Goal: Check status: Check status

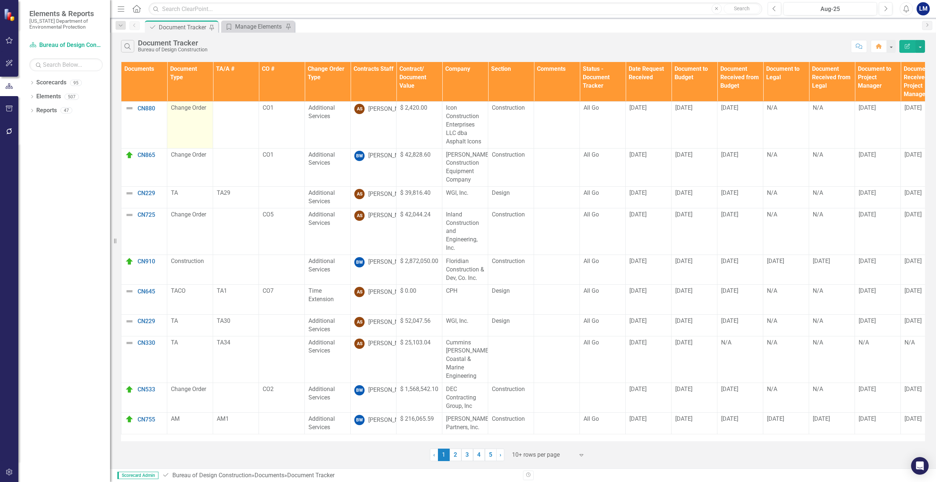
click at [205, 111] on span "Change Order" at bounding box center [188, 107] width 35 height 7
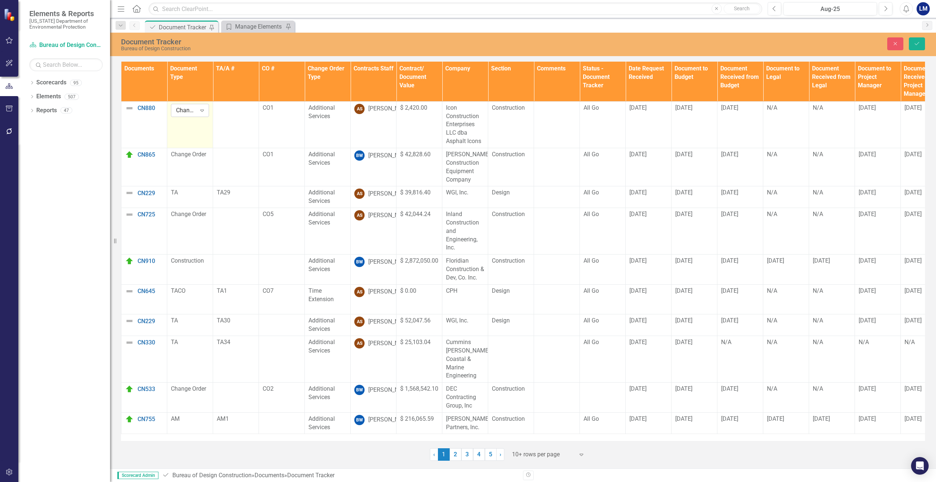
click at [205, 111] on icon "Expand" at bounding box center [201, 110] width 7 height 6
click at [344, 106] on div "Additional Services" at bounding box center [327, 112] width 38 height 17
click at [343, 105] on div "Additional Services" at bounding box center [327, 112] width 38 height 17
click at [342, 105] on div "Additional Services" at bounding box center [327, 112] width 38 height 17
click at [342, 105] on div "Expand" at bounding box center [339, 111] width 13 height 12
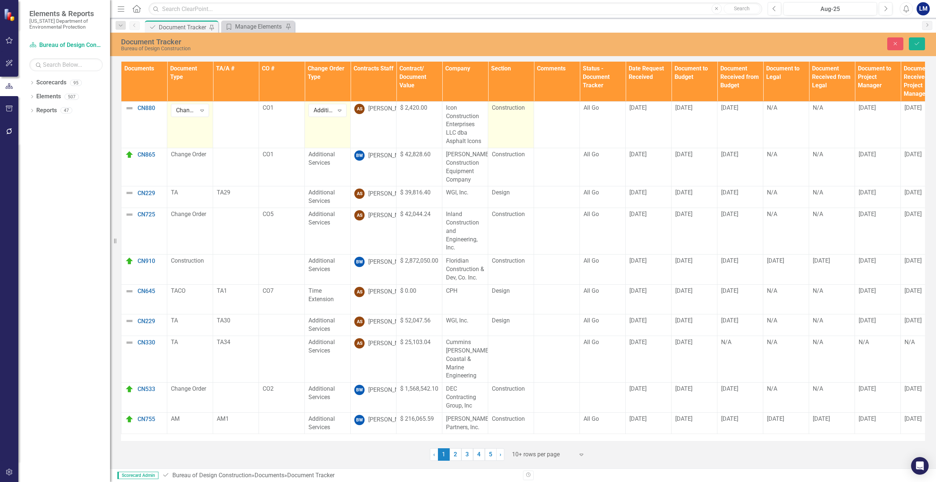
click at [397, 119] on td "Construction" at bounding box center [511, 124] width 46 height 47
drag, startPoint x: 517, startPoint y: 119, endPoint x: 520, endPoint y: 109, distance: 10.9
click at [397, 109] on icon "Expand" at bounding box center [522, 110] width 7 height 6
click at [397, 109] on div "All Go" at bounding box center [603, 108] width 38 height 8
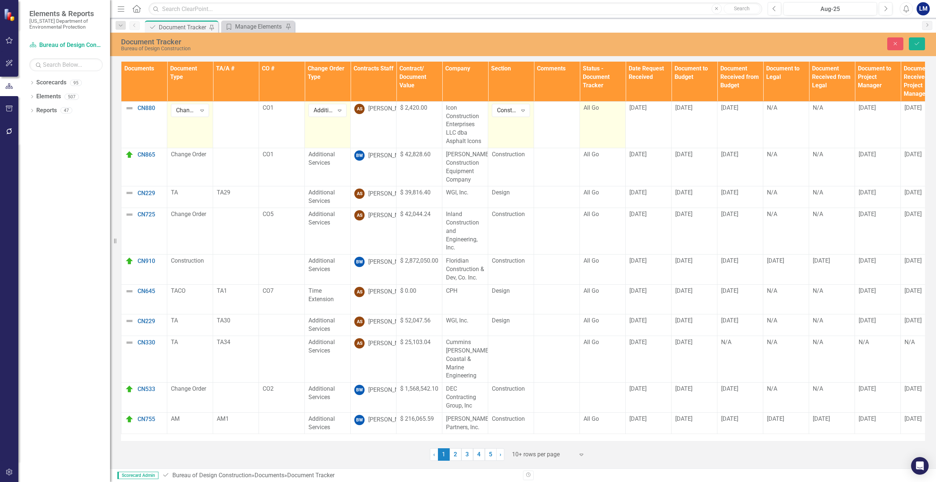
click at [397, 109] on div "All Go" at bounding box center [603, 108] width 38 height 8
click at [397, 109] on div "Expand" at bounding box center [614, 111] width 13 height 12
click at [130, 154] on img at bounding box center [129, 154] width 9 height 9
click at [131, 156] on img at bounding box center [129, 154] width 9 height 9
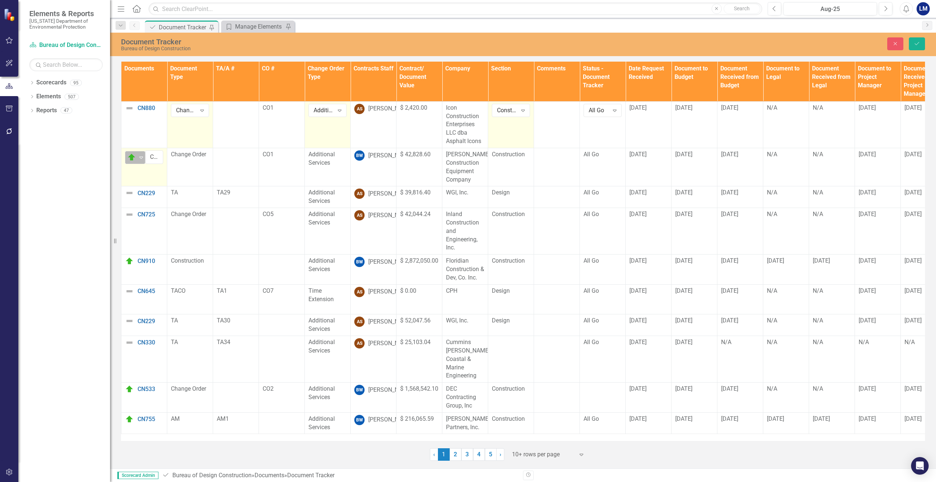
click at [140, 158] on icon "Expand" at bounding box center [141, 157] width 7 height 6
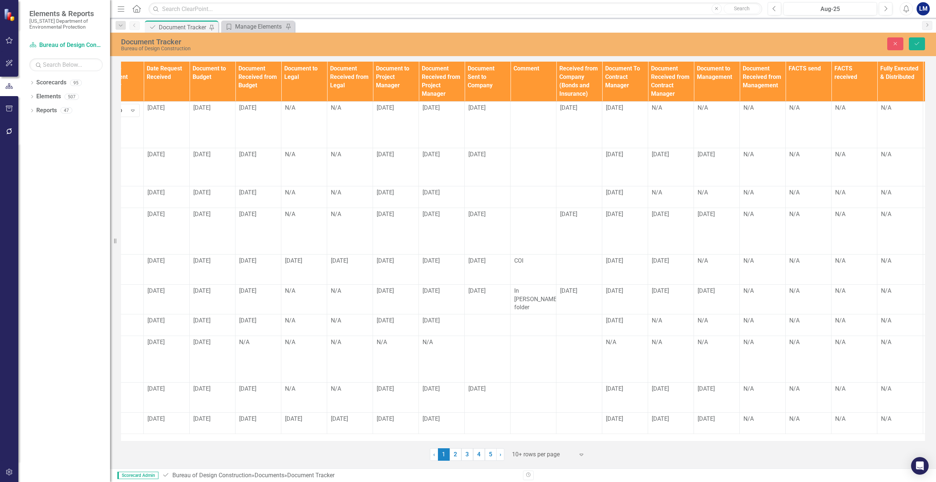
scroll to position [0, 526]
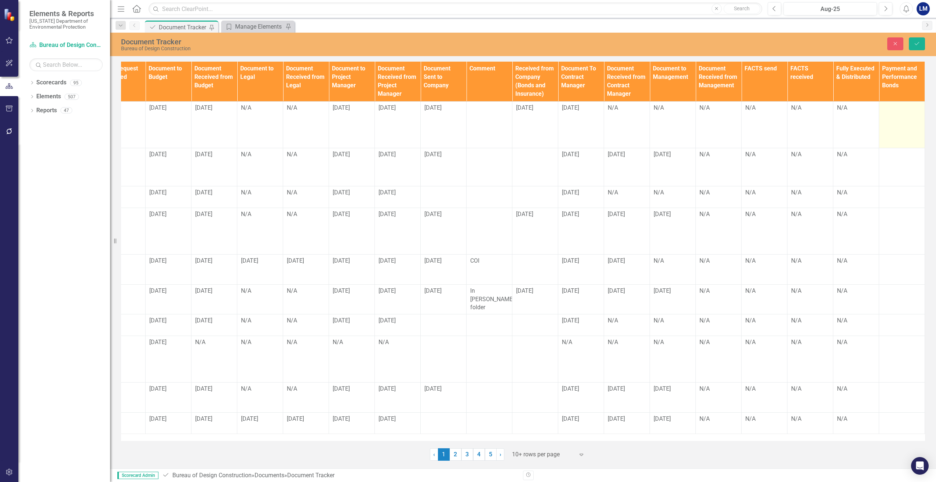
click at [397, 122] on td at bounding box center [902, 124] width 46 height 47
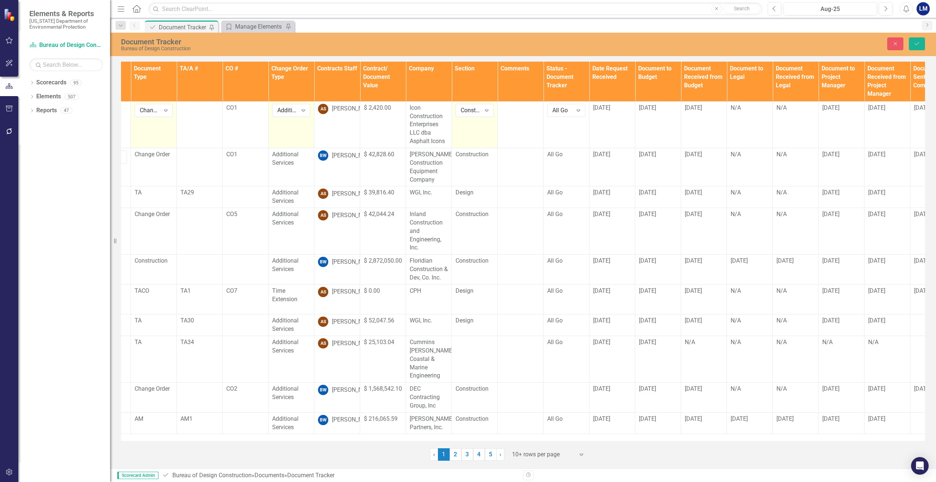
scroll to position [0, 0]
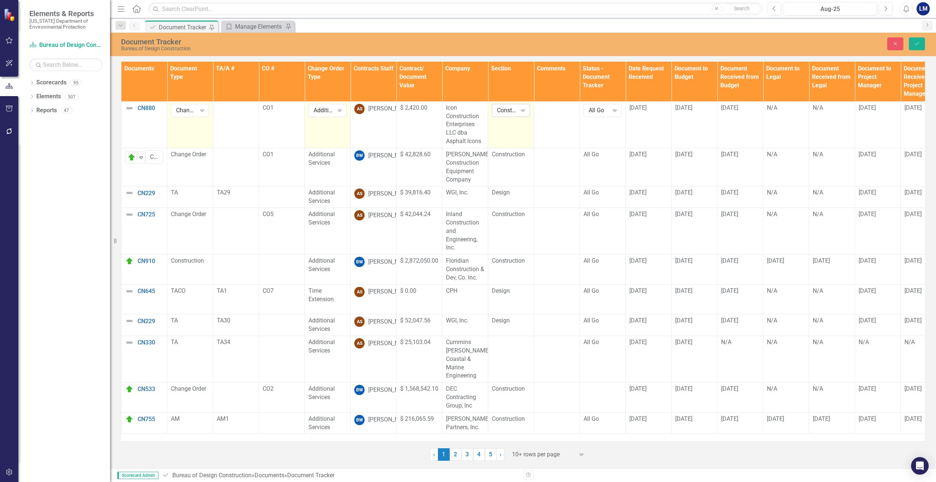
click at [397, 111] on div "Expand" at bounding box center [522, 111] width 13 height 12
click at [341, 109] on icon "Expand" at bounding box center [339, 110] width 7 height 6
click at [138, 76] on th "Documents" at bounding box center [144, 82] width 46 height 40
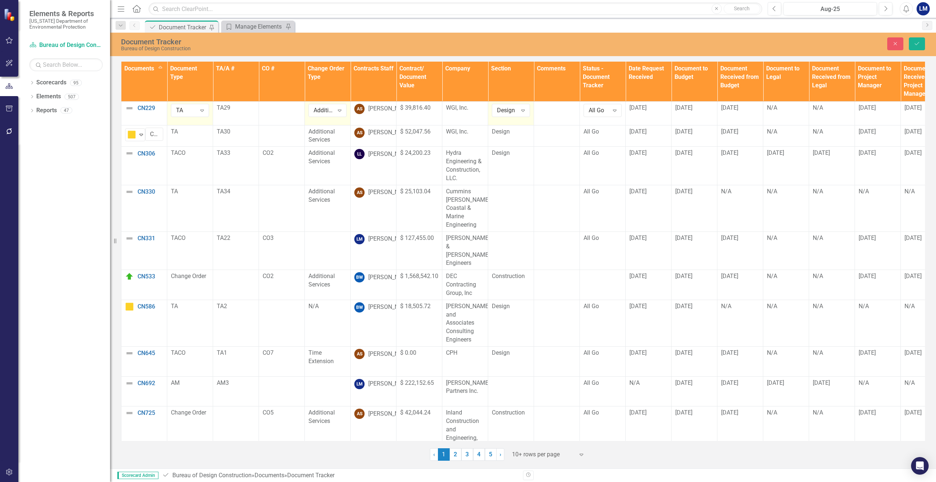
type input "CN229"
click at [160, 66] on th "Documents Sort Ascending" at bounding box center [144, 82] width 46 height 40
click at [160, 66] on th "Documents Sort Descending" at bounding box center [144, 82] width 46 height 40
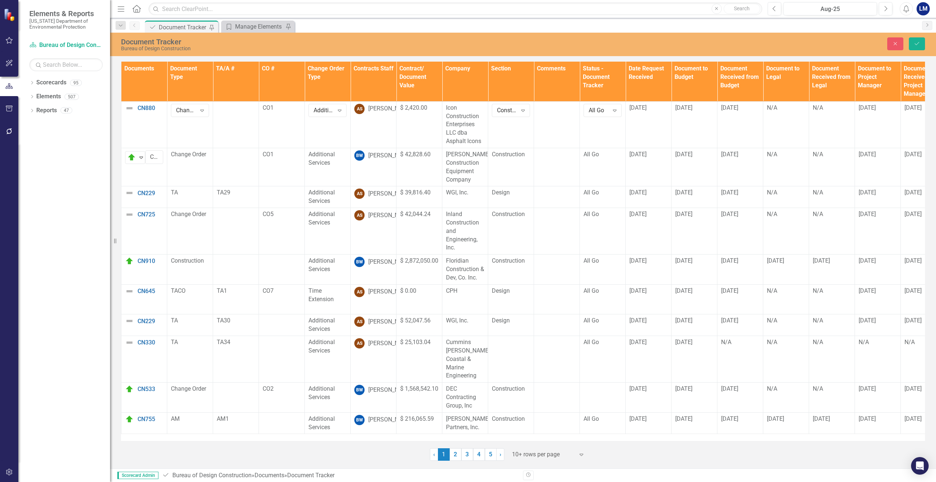
click at [162, 70] on th "Documents" at bounding box center [144, 82] width 46 height 40
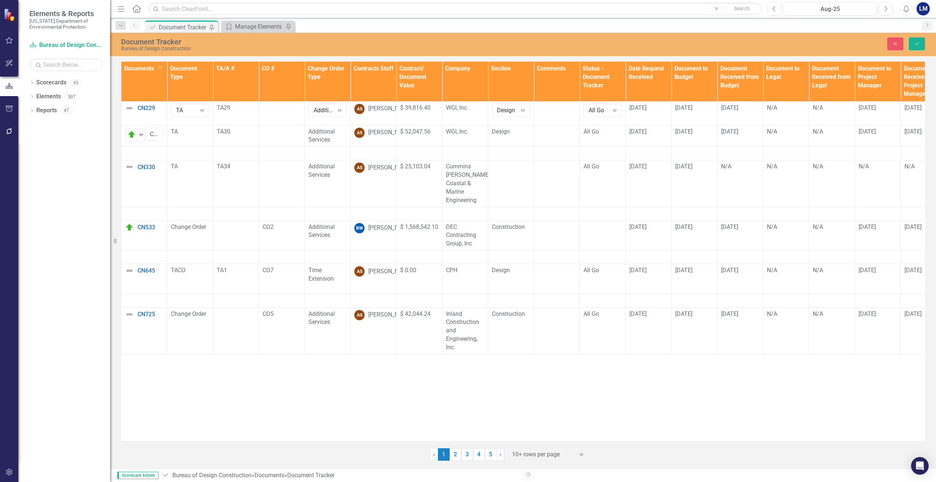
type input "CN229"
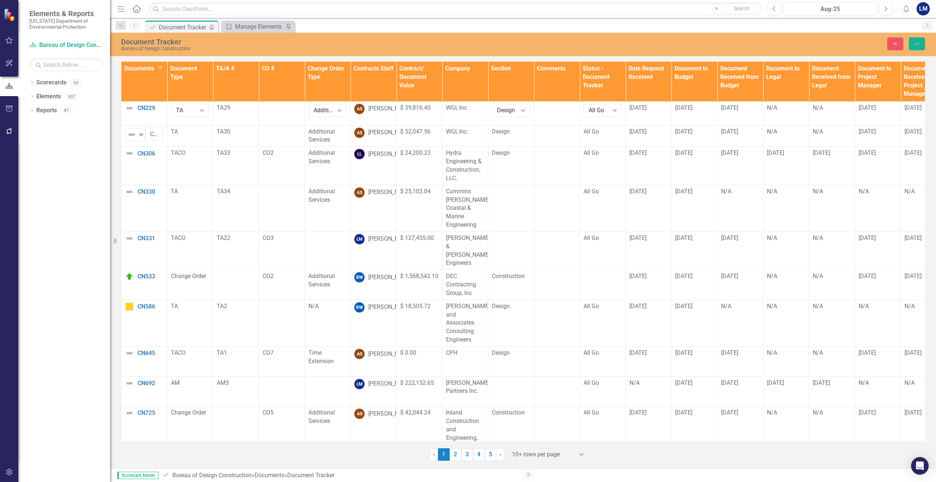
click at [173, 25] on div "Document Tracker" at bounding box center [183, 27] width 48 height 9
click at [147, 45] on div "Document Tracker" at bounding box center [349, 42] width 456 height 8
click at [121, 23] on icon "Dropdown" at bounding box center [120, 25] width 7 height 5
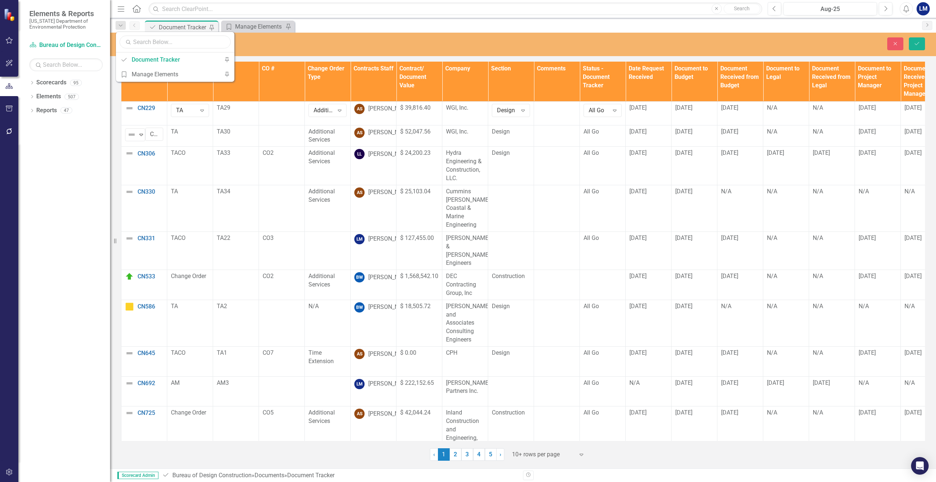
click at [141, 42] on input "text" at bounding box center [175, 42] width 111 height 13
type input "c"
